Goal: Task Accomplishment & Management: Manage account settings

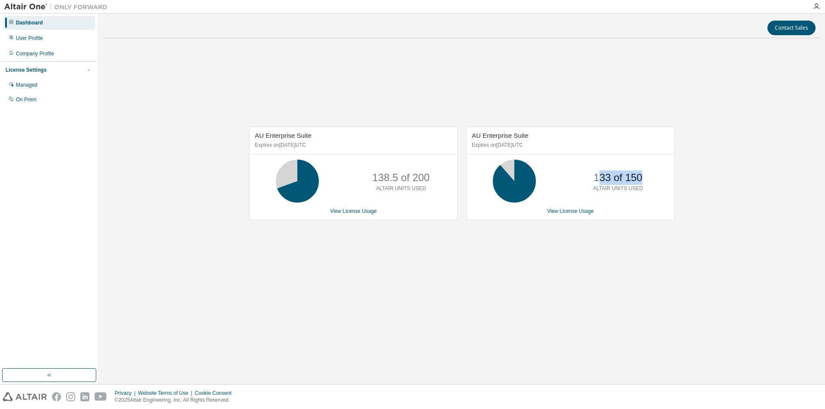
drag, startPoint x: 601, startPoint y: 181, endPoint x: 661, endPoint y: 181, distance: 60.6
click at [661, 181] on div "133 of 150 ALTAIR UNITS USED" at bounding box center [571, 181] width 208 height 43
click at [469, 262] on div "AU Enterprise Suite Expires on [DATE] UTC 138.5 of 200 ALTAIR UNITS USED View L…" at bounding box center [461, 178] width 717 height 266
drag, startPoint x: 594, startPoint y: 179, endPoint x: 652, endPoint y: 179, distance: 57.6
click at [652, 179] on div "133 of 150 ALTAIR UNITS USED" at bounding box center [617, 181] width 69 height 43
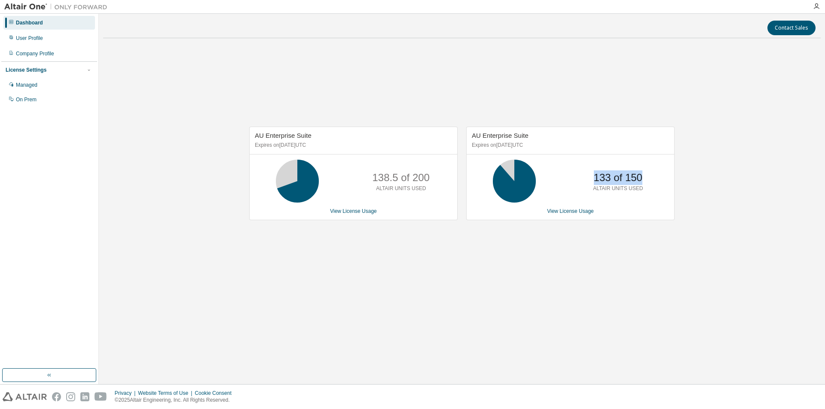
click at [652, 179] on div "133 of 150 ALTAIR UNITS USED" at bounding box center [617, 181] width 69 height 43
drag, startPoint x: 470, startPoint y: 135, endPoint x: 533, endPoint y: 135, distance: 62.3
click at [533, 135] on div "AU Enterprise Suite Expires on [DATE] UTC" at bounding box center [571, 140] width 208 height 27
click at [479, 262] on div "AU Enterprise Suite Expires on [DATE] UTC 138.5 of 200 ALTAIR UNITS USED View L…" at bounding box center [461, 178] width 717 height 266
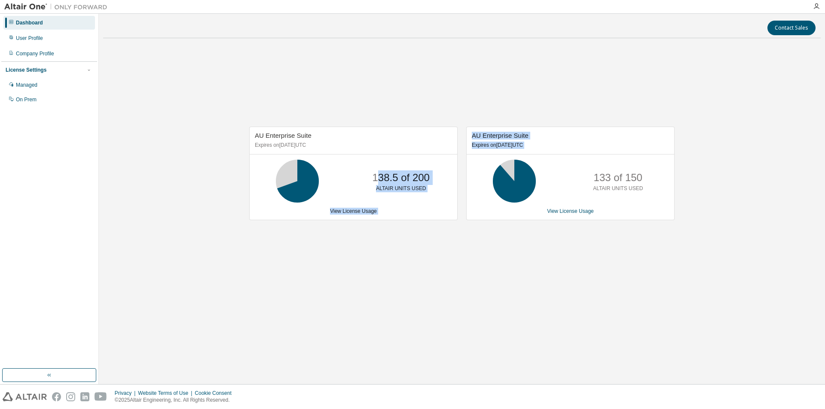
drag, startPoint x: 381, startPoint y: 178, endPoint x: 463, endPoint y: 182, distance: 82.6
click at [463, 182] on div "AU Enterprise Suite Expires on [DATE] UTC 138.5 of 200 ALTAIR UNITS USED View L…" at bounding box center [458, 178] width 434 height 103
click at [451, 244] on div "AU Enterprise Suite Expires on [DATE] UTC 138.5 of 200 ALTAIR UNITS USED View L…" at bounding box center [461, 178] width 717 height 266
drag, startPoint x: 292, startPoint y: 134, endPoint x: 318, endPoint y: 144, distance: 27.6
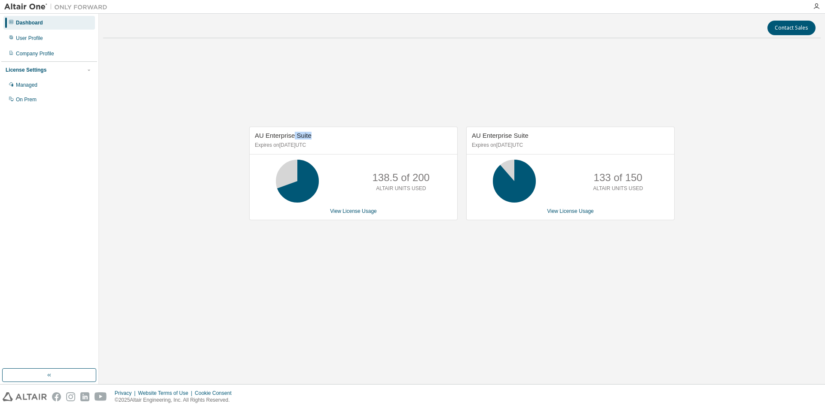
click at [313, 137] on div "AU Enterprise Suite Expires on [DATE] UTC" at bounding box center [354, 140] width 208 height 27
click at [350, 211] on link "View License Usage" at bounding box center [353, 211] width 47 height 6
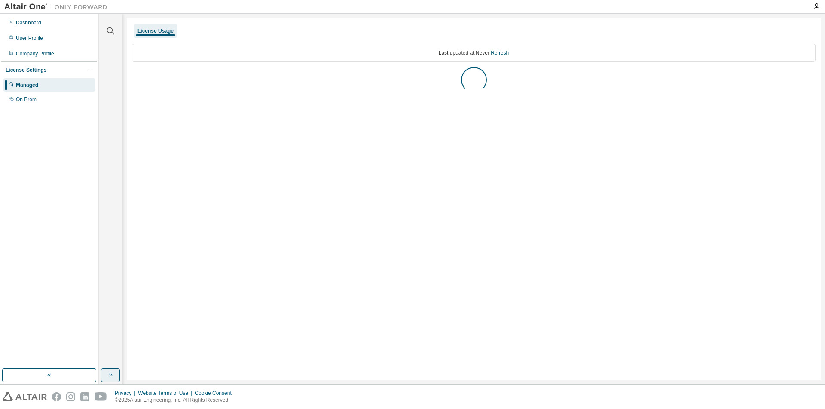
click at [112, 374] on icon "button" at bounding box center [110, 375] width 7 height 7
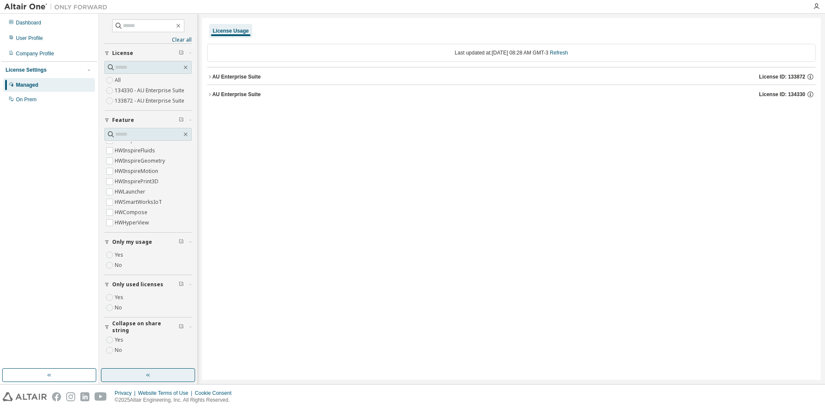
scroll to position [58, 0]
click at [220, 78] on div "AU Enterprise Suite" at bounding box center [236, 76] width 49 height 7
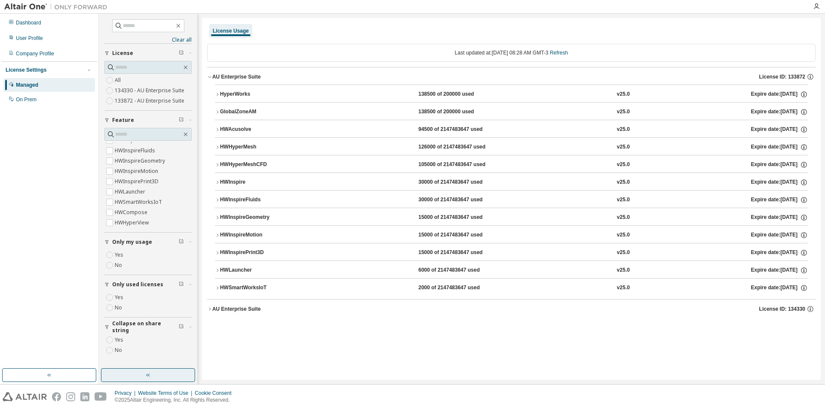
click at [236, 96] on div "HyperWorks" at bounding box center [258, 95] width 77 height 8
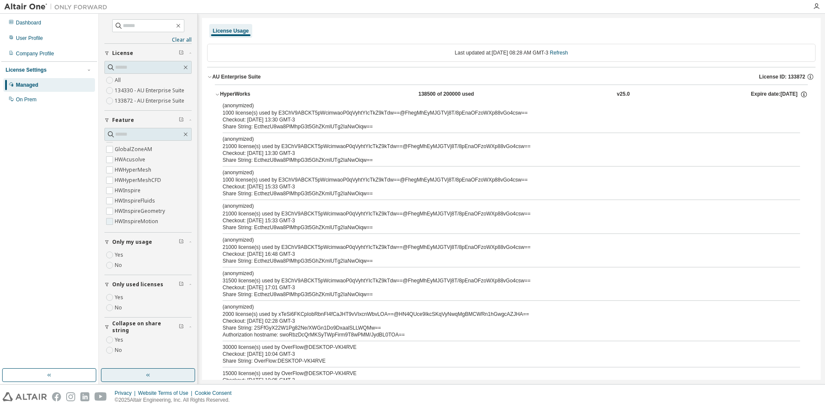
scroll to position [0, 0]
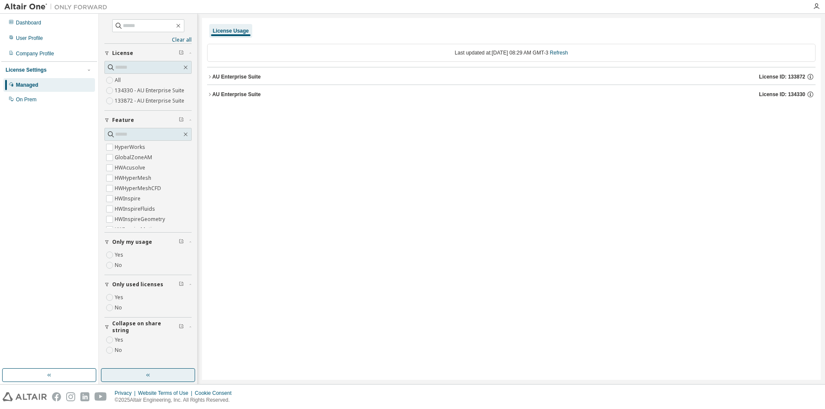
click at [247, 79] on div "AU Enterprise Suite" at bounding box center [236, 76] width 49 height 7
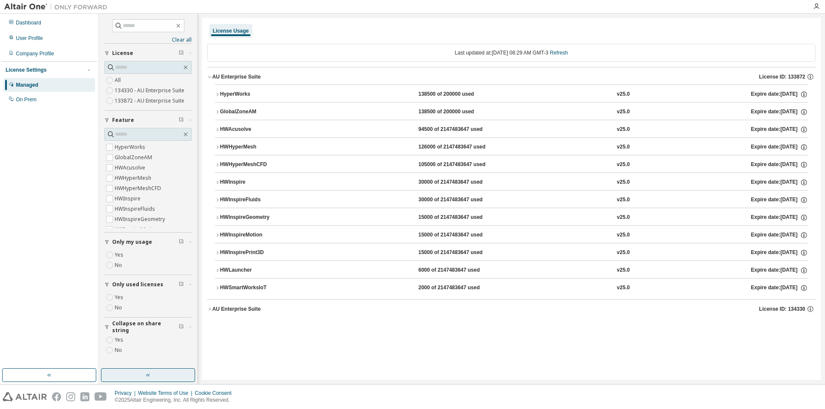
click at [246, 95] on div "HyperWorks" at bounding box center [258, 95] width 77 height 8
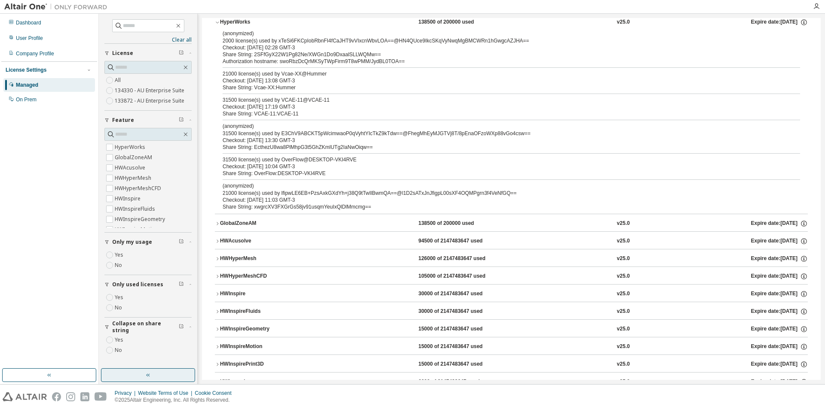
scroll to position [86, 0]
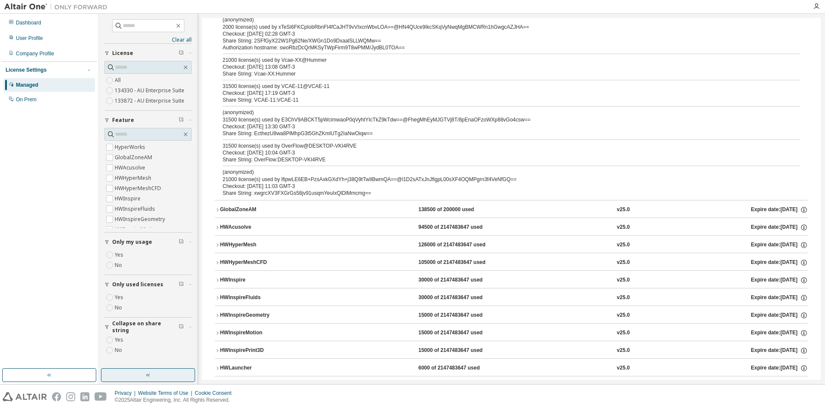
drag, startPoint x: 326, startPoint y: 127, endPoint x: 258, endPoint y: 157, distance: 74.4
click at [258, 157] on div "Share String: OverFlow:DESKTOP-VKI4RVE" at bounding box center [501, 159] width 557 height 7
drag, startPoint x: 273, startPoint y: 148, endPoint x: 314, endPoint y: 147, distance: 40.4
click at [314, 147] on div "31500 license(s) used by OverFlow@DESKTOP-VKI4RVE" at bounding box center [501, 146] width 557 height 7
drag, startPoint x: 283, startPoint y: 117, endPoint x: 408, endPoint y: 124, distance: 125.6
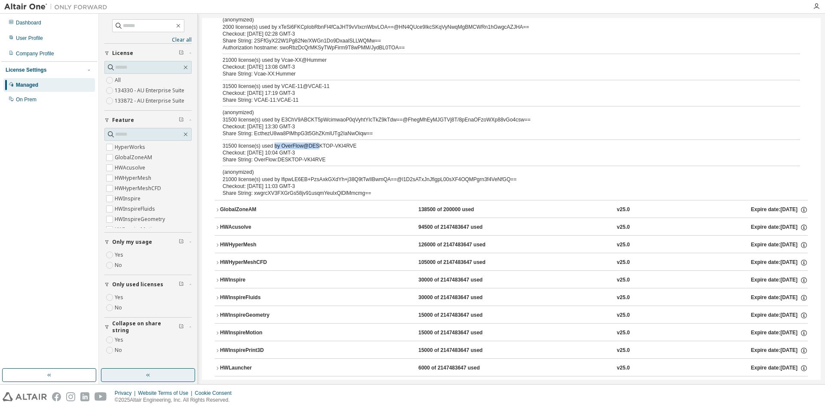
click at [408, 124] on div "(anonymized) 31500 license(s) used by E3ChV9ABCKT5pWcimwaoP0qVyhtYIcTkZ9kTdw==@…" at bounding box center [501, 119] width 557 height 21
click at [363, 120] on div "(anonymized) 31500 license(s) used by E3ChV9ABCKT5pWcimwaoP0qVyhtYIcTkZ9kTdw==@…" at bounding box center [501, 116] width 557 height 14
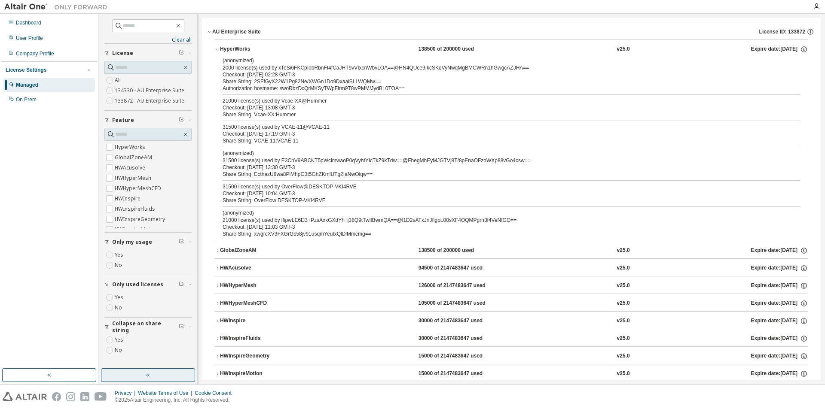
scroll to position [43, 0]
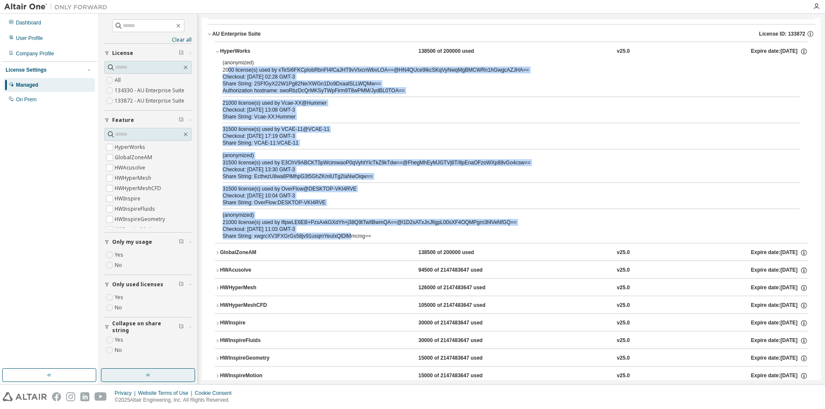
drag, startPoint x: 229, startPoint y: 70, endPoint x: 344, endPoint y: 234, distance: 200.8
click at [344, 234] on div "(anonymized) 2000 license(s) used by xTeSi6FKCpIobRbnFI4fCaJHT9vVIxcnWbvLOA==@H…" at bounding box center [511, 151] width 593 height 184
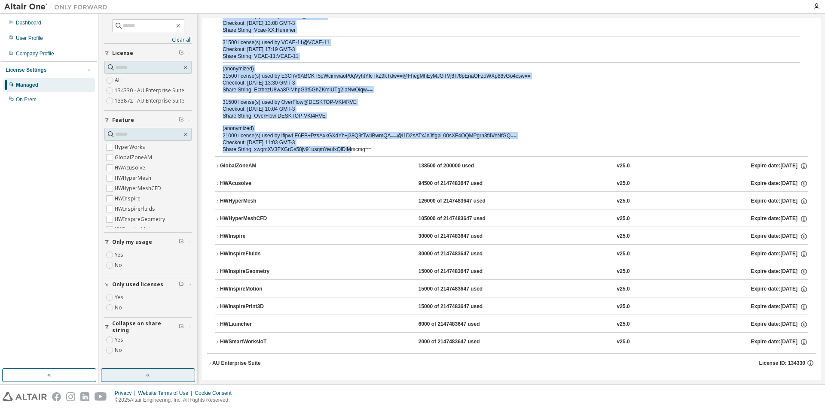
scroll to position [133, 0]
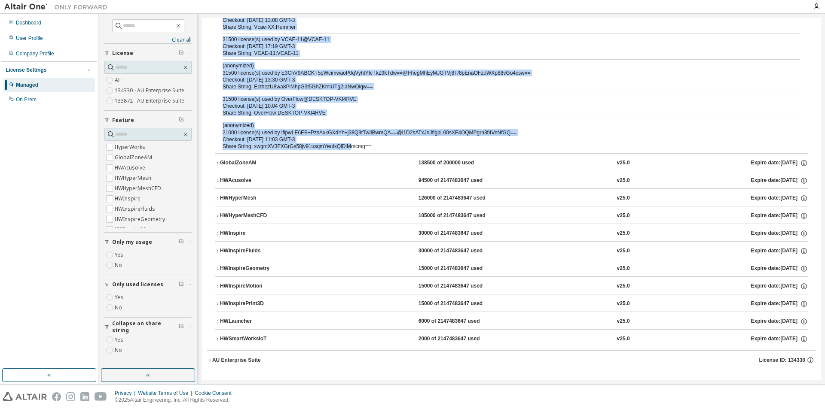
click at [208, 362] on icon "button" at bounding box center [209, 360] width 5 height 5
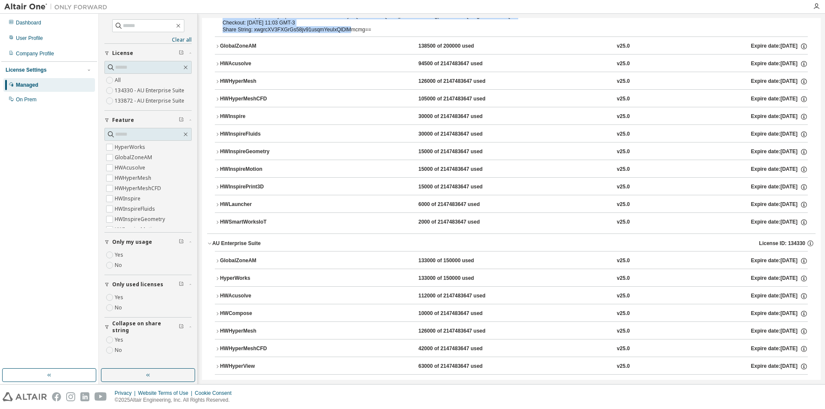
scroll to position [277, 0]
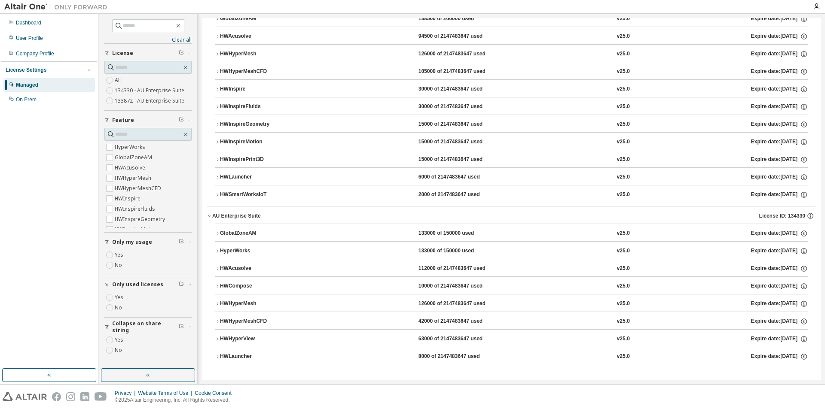
click at [217, 235] on icon "button" at bounding box center [217, 233] width 5 height 5
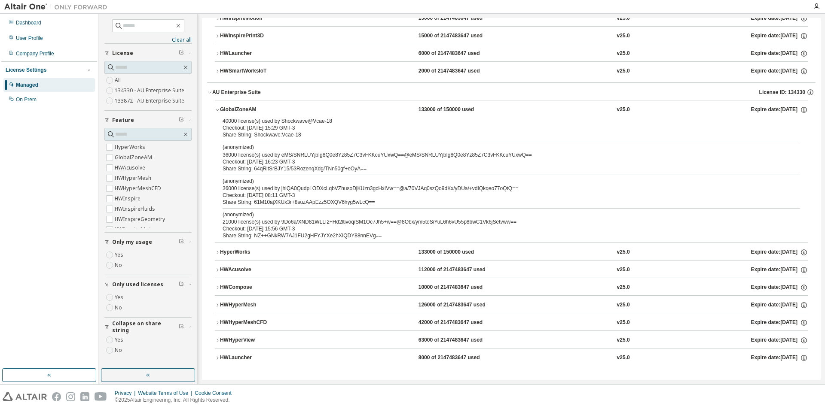
scroll to position [402, 0]
click at [229, 256] on button "HyperWorks 133000 of 150000 used v25.0 Expire date: [DATE]" at bounding box center [511, 251] width 593 height 19
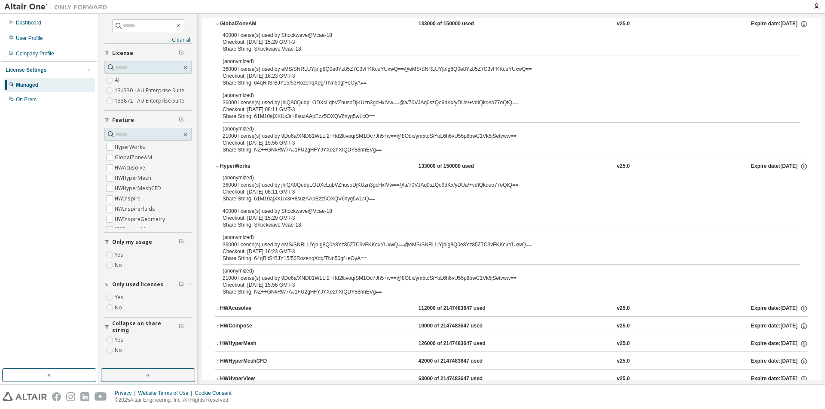
scroll to position [527, 0]
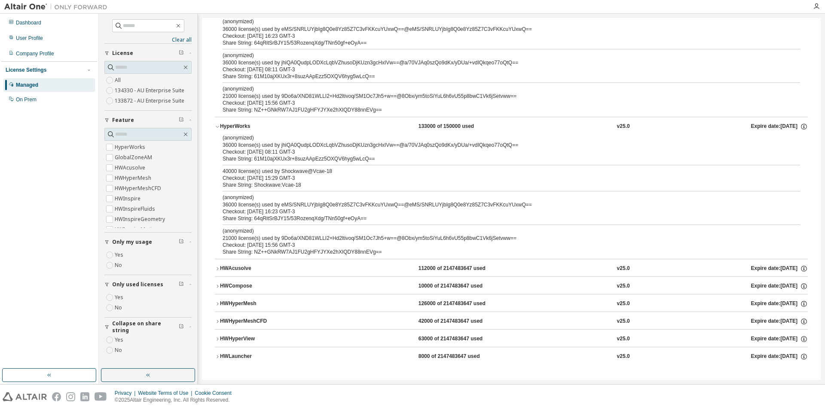
click at [268, 320] on div "HWHyperMeshCFD" at bounding box center [258, 322] width 77 height 8
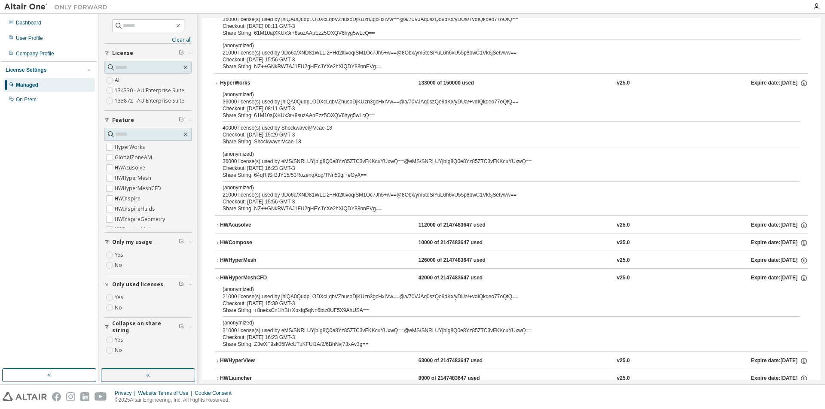
scroll to position [592, 0]
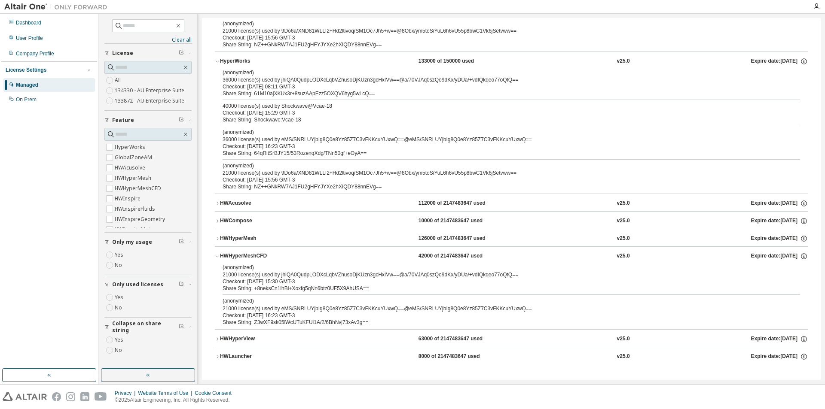
click at [294, 356] on div "HWLauncher" at bounding box center [258, 357] width 77 height 8
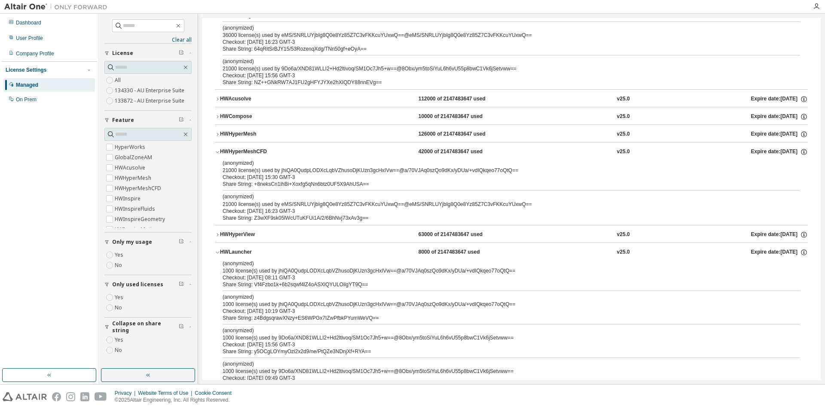
scroll to position [687, 0]
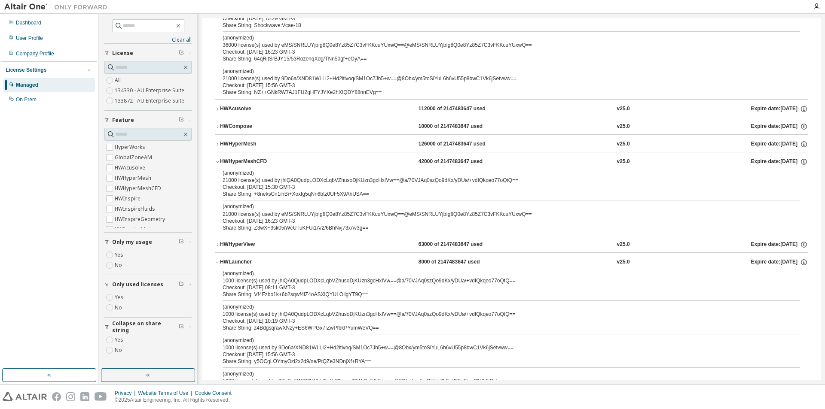
click at [246, 261] on div "HWLauncher" at bounding box center [258, 263] width 77 height 8
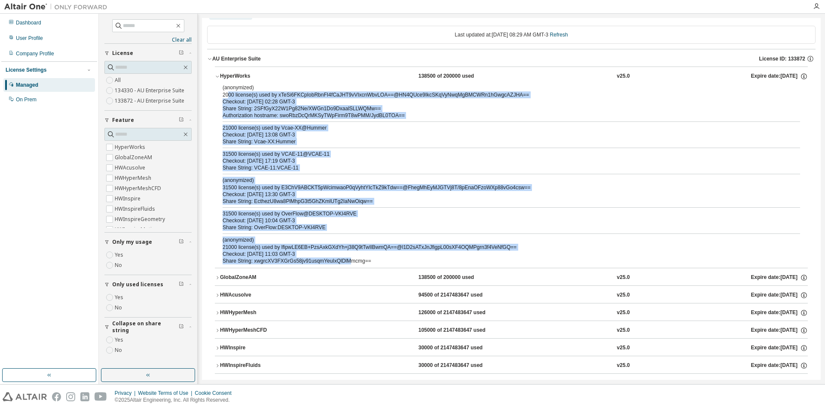
scroll to position [0, 0]
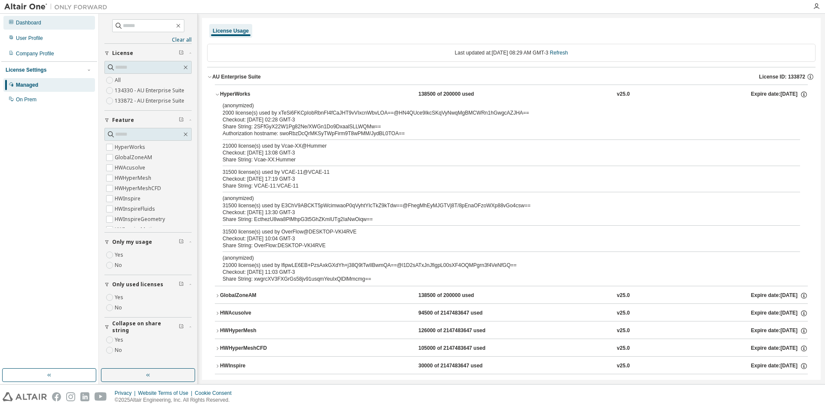
click at [58, 22] on div "Dashboard" at bounding box center [49, 23] width 92 height 14
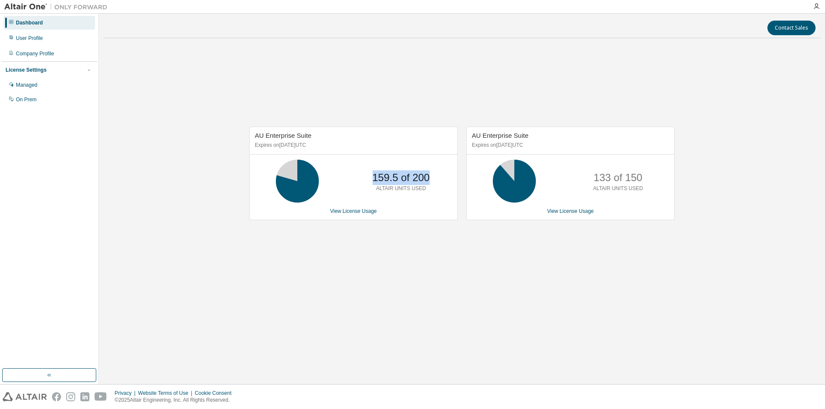
drag, startPoint x: 369, startPoint y: 176, endPoint x: 433, endPoint y: 176, distance: 64.0
click at [433, 176] on div "159.5 of 200 ALTAIR UNITS USED" at bounding box center [400, 181] width 69 height 43
